Goal: Transaction & Acquisition: Purchase product/service

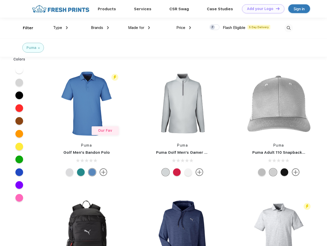
click at [261, 9] on link "Add your Logo Design Tool" at bounding box center [263, 8] width 42 height 9
click at [0, 0] on div "Design Tool" at bounding box center [0, 0] width 0 height 0
click at [275, 8] on link "Add your Logo Design Tool" at bounding box center [263, 8] width 42 height 9
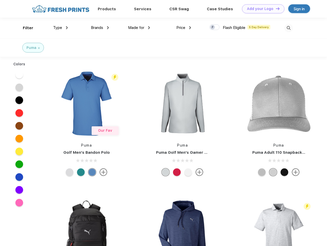
click at [25, 28] on div "Filter" at bounding box center [28, 28] width 11 height 6
click at [61, 28] on span "Type" at bounding box center [57, 27] width 9 height 5
click at [100, 28] on span "Brands" at bounding box center [97, 27] width 12 height 5
click at [139, 28] on span "Made for" at bounding box center [136, 27] width 16 height 5
click at [184, 28] on span "Price" at bounding box center [180, 27] width 9 height 5
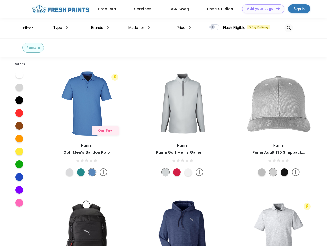
click at [214, 27] on div at bounding box center [214, 27] width 10 height 6
click at [213, 27] on input "checkbox" at bounding box center [210, 25] width 3 height 3
click at [288, 28] on img at bounding box center [288, 28] width 8 height 8
